Goal: Transaction & Acquisition: Book appointment/travel/reservation

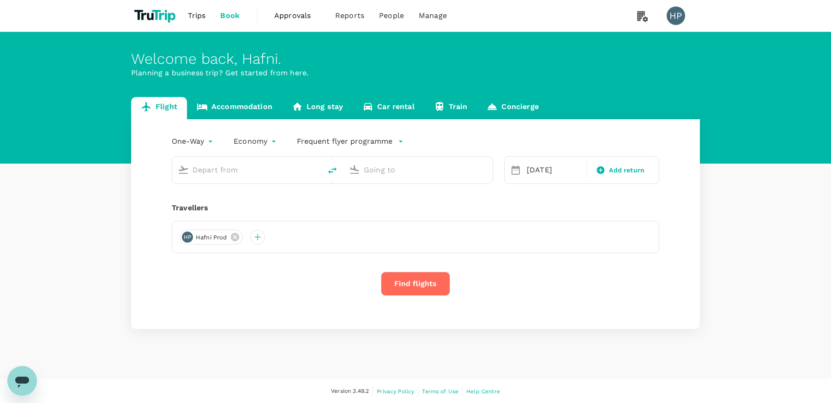
type input "London Heathrow (LHR)"
type input "Singapore Changi (SIN)"
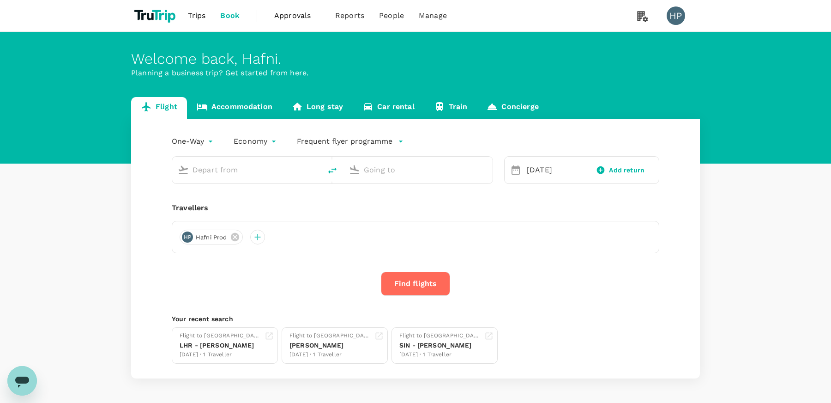
type input "London Heathrow (LHR)"
type input "Singapore Changi (SIN)"
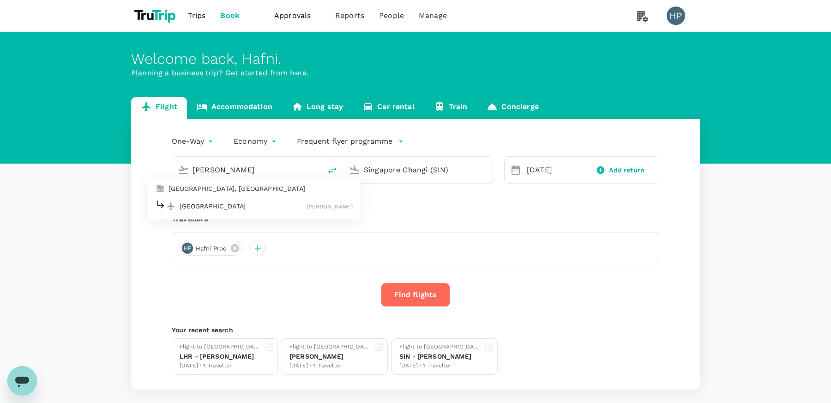
click at [260, 207] on p "[GEOGRAPHIC_DATA]" at bounding box center [243, 205] width 127 height 9
type input "[GEOGRAPHIC_DATA] ([PERSON_NAME])"
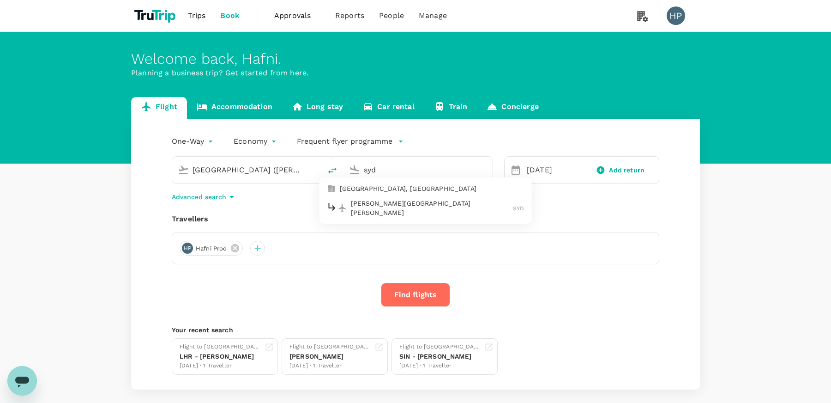
click at [362, 204] on p "[PERSON_NAME][GEOGRAPHIC_DATA][PERSON_NAME]" at bounding box center [432, 208] width 163 height 18
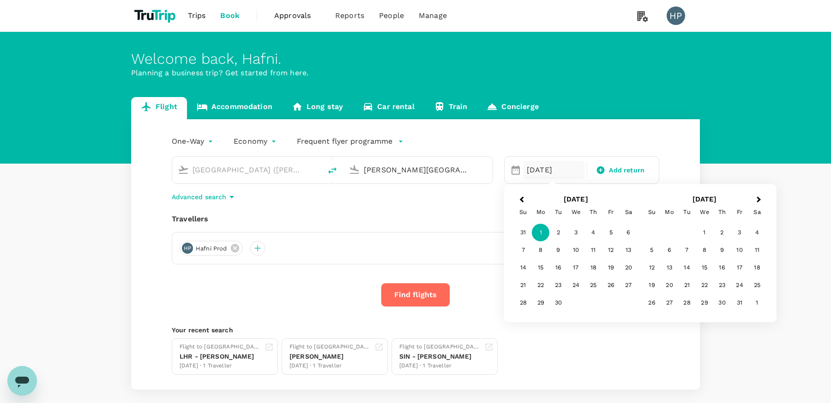
type input "[PERSON_NAME][GEOGRAPHIC_DATA][PERSON_NAME] (SYD)"
click at [380, 208] on div "One-Way oneway Economy economy Frequent flyer programme [GEOGRAPHIC_DATA] ([GEO…" at bounding box center [415, 254] width 569 height 270
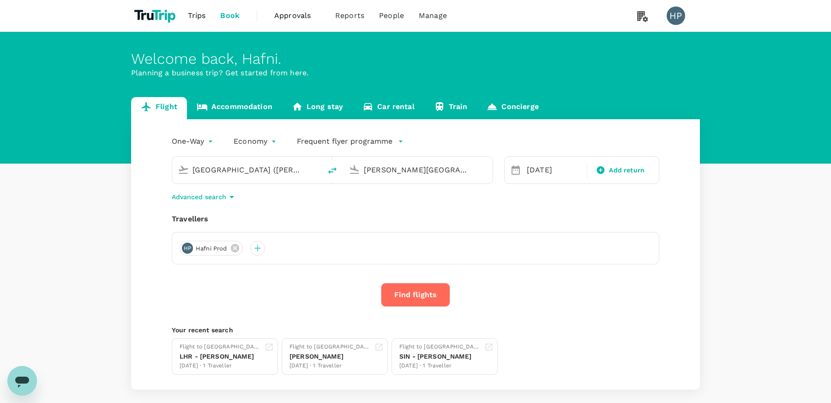
click at [417, 306] on button "Find flights" at bounding box center [415, 295] width 69 height 24
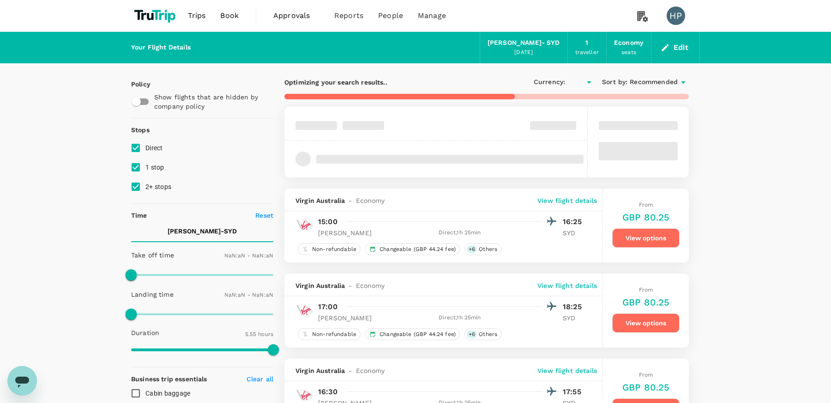
type input "GBP"
type input "1440"
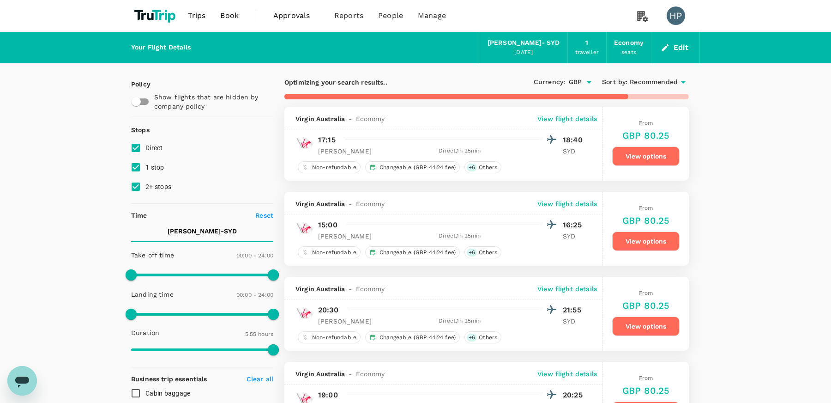
type input "525"
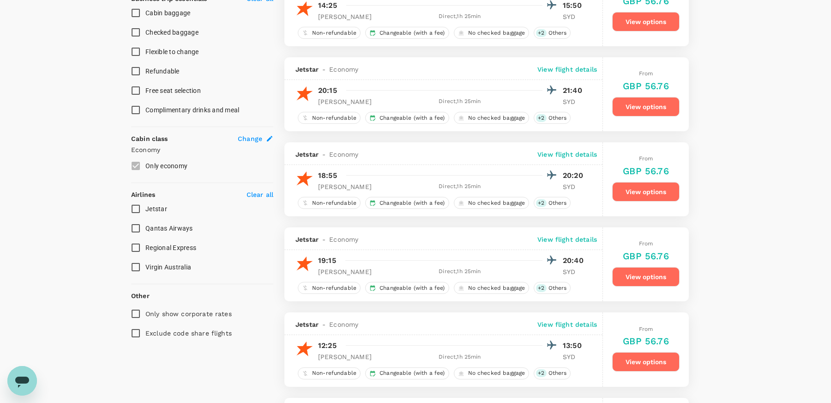
scroll to position [412, 0]
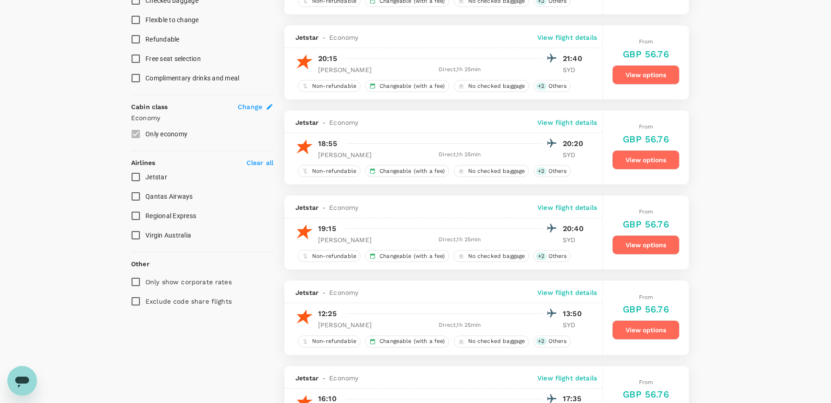
click at [136, 278] on input "Only show corporate rates" at bounding box center [135, 281] width 19 height 19
checkbox input "true"
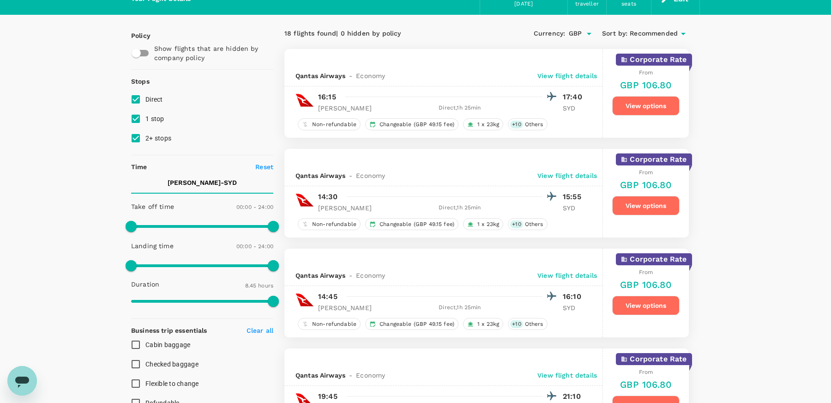
scroll to position [0, 0]
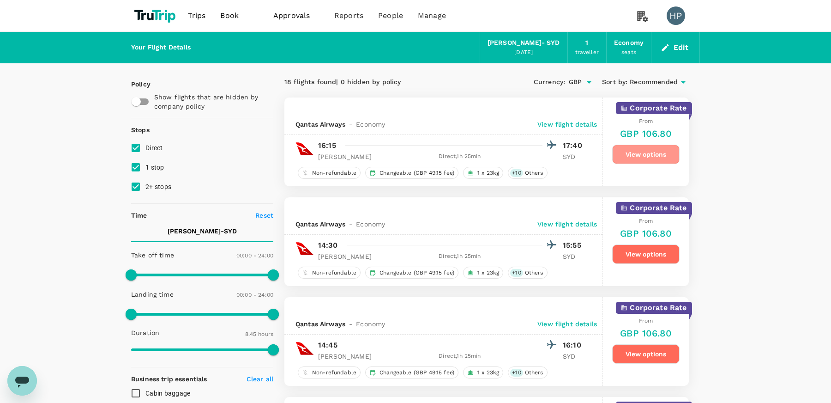
click at [649, 152] on button "View options" at bounding box center [645, 154] width 67 height 19
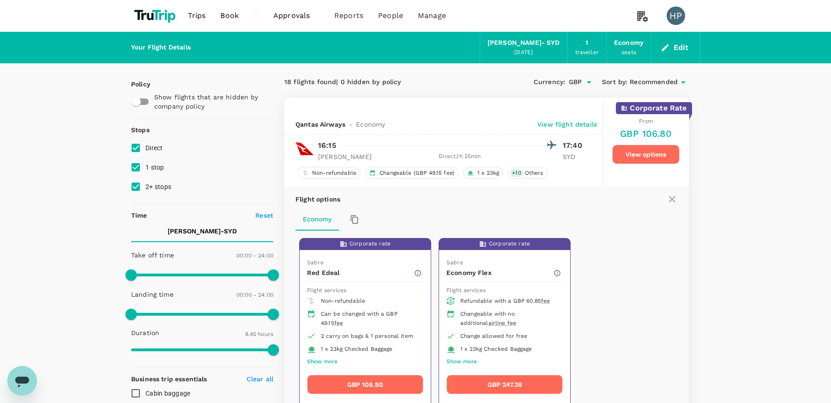
click at [603, 312] on div "Corporate rate Sabre Red Edeal Flight services Non-refundable Can be changed wi…" at bounding box center [483, 323] width 377 height 179
click at [594, 292] on div "Corporate rate Sabre Red Edeal Flight services Non-refundable Can be changed wi…" at bounding box center [483, 323] width 377 height 179
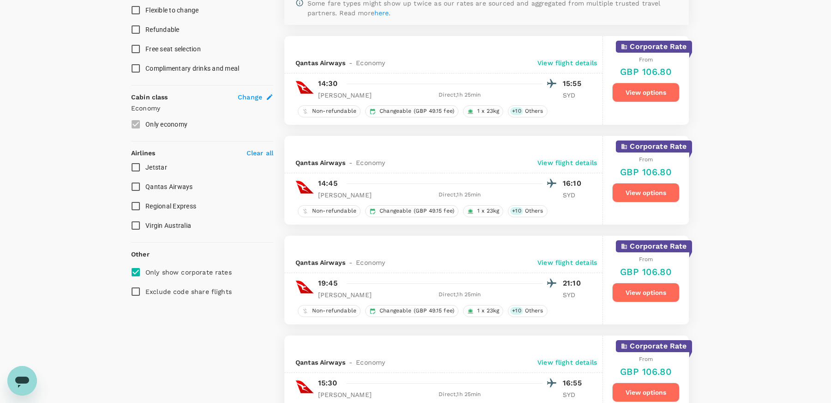
scroll to position [414, 0]
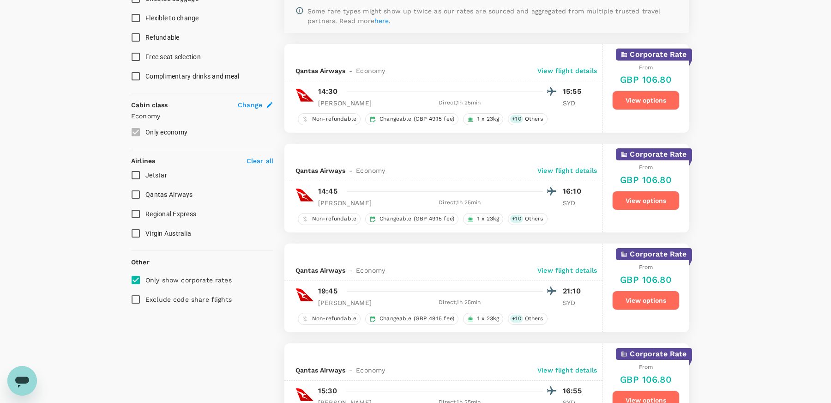
click at [138, 276] on input "Only show corporate rates" at bounding box center [135, 279] width 19 height 19
checkbox input "false"
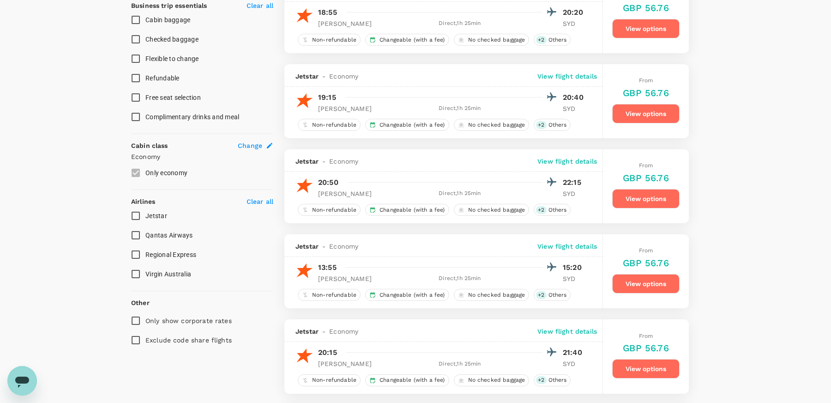
scroll to position [363, 0]
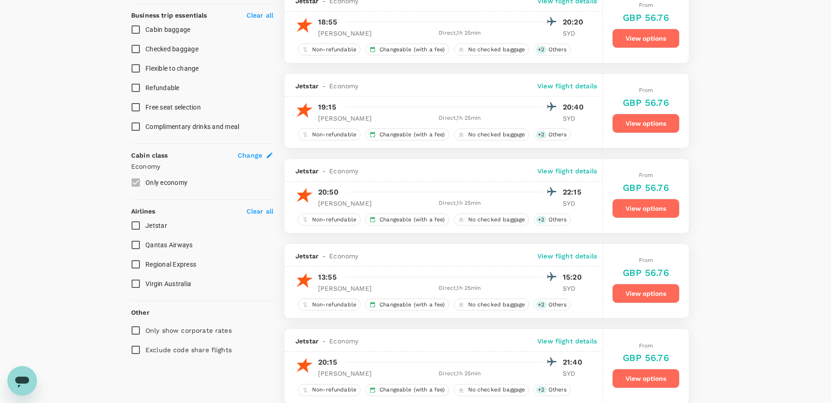
click at [136, 245] on input "Qantas Airways" at bounding box center [135, 244] width 19 height 19
checkbox input "true"
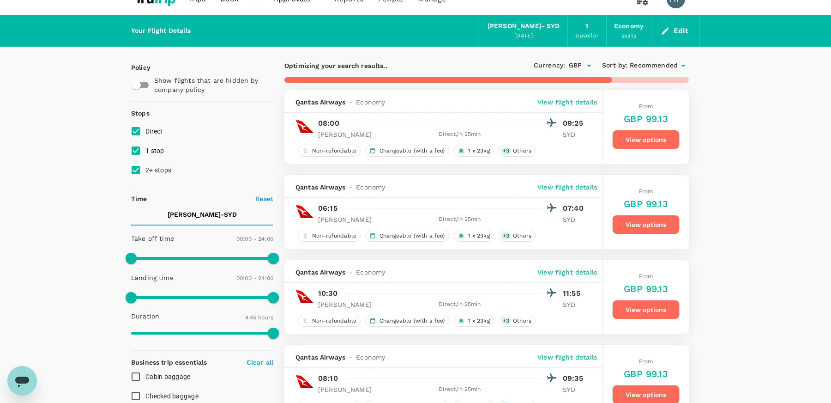
scroll to position [0, 0]
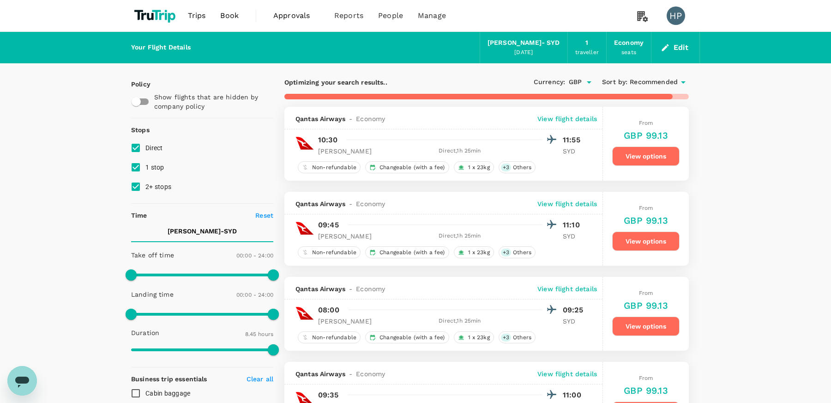
click at [653, 153] on button "View options" at bounding box center [645, 155] width 67 height 19
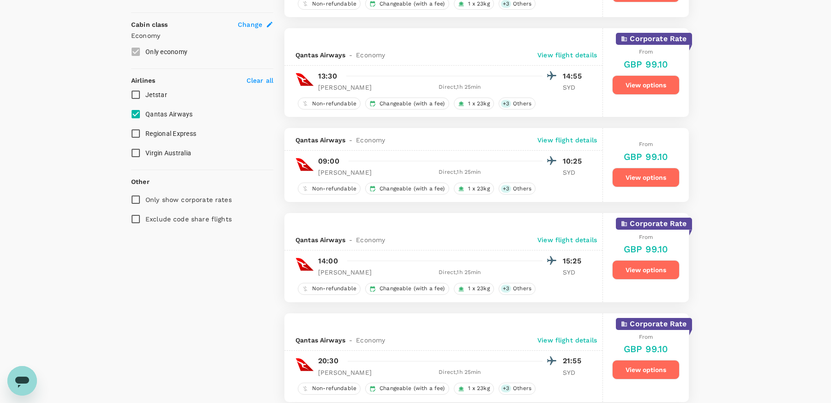
scroll to position [503, 0]
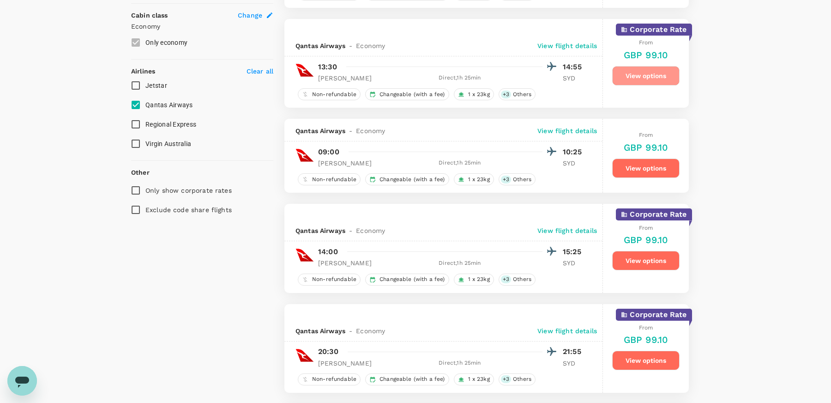
click at [646, 68] on button "View options" at bounding box center [645, 75] width 67 height 19
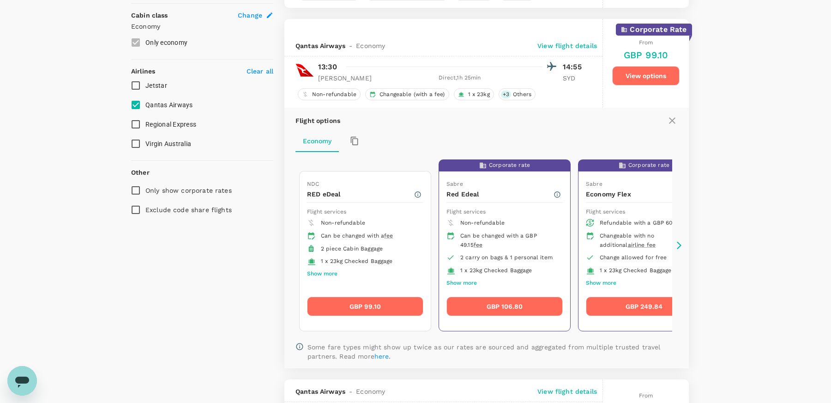
scroll to position [519, 0]
